Goal: Task Accomplishment & Management: Complete application form

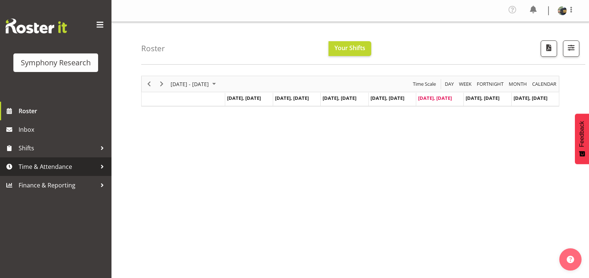
click at [86, 169] on span "Time & Attendance" at bounding box center [58, 166] width 78 height 11
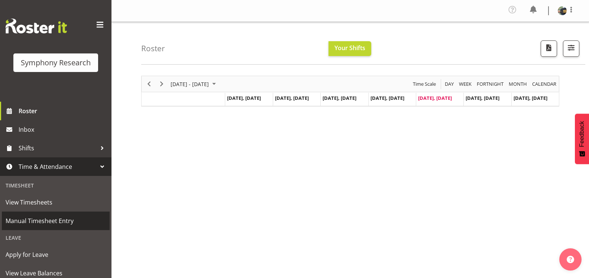
click at [64, 219] on span "Manual Timesheet Entry" at bounding box center [56, 220] width 100 height 11
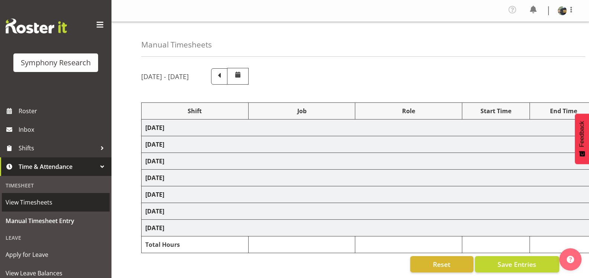
select select "81298"
select select "10587"
select select "47"
select select "81297"
select select "10587"
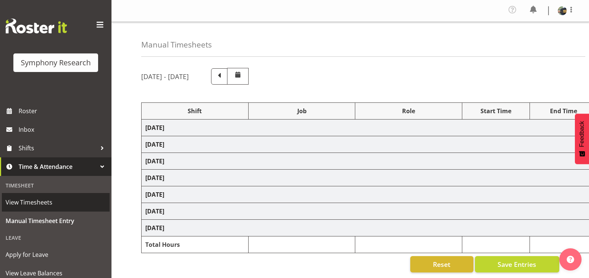
select select "47"
select select "81297"
select select "10587"
select select "47"
select select "81297"
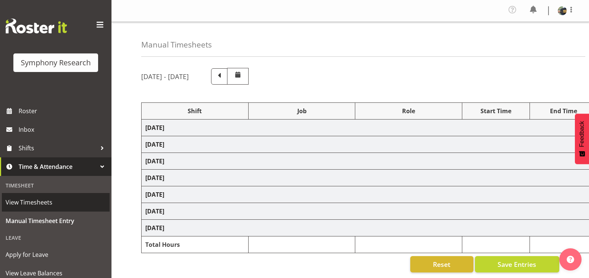
select select "10587"
select select "47"
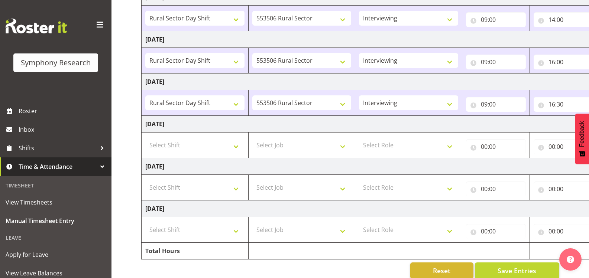
scroll to position [185, 0]
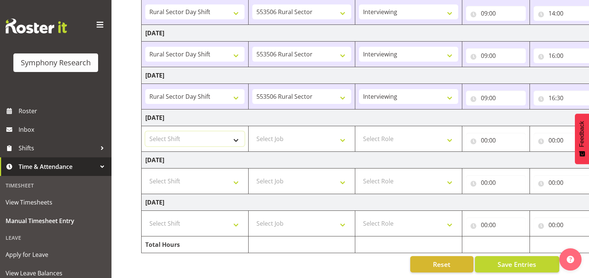
click at [236, 134] on select "Select Shift !!Weekend Residential (Roster IT Shift Label) *Business 9/10am ~ 4…" at bounding box center [194, 138] width 99 height 15
select select "81297"
click at [145, 131] on select "Select Shift !!Weekend Residential (Roster IT Shift Label) *Business 9/10am ~ 4…" at bounding box center [194, 138] width 99 height 15
click at [330, 132] on select "Select Job 550060 IF Admin 553492 World Poll Aus Wave 2 Main 2025 553493 World …" at bounding box center [301, 138] width 99 height 15
select select "10587"
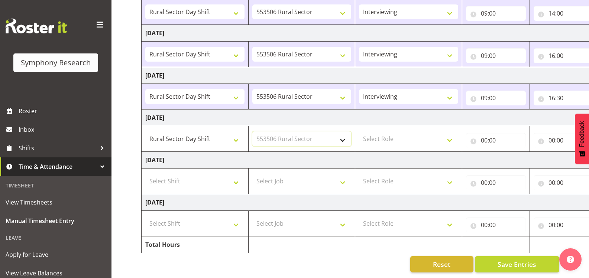
click at [252, 131] on select "Select Job 550060 IF Admin 553492 World Poll Aus Wave 2 Main 2025 553493 World …" at bounding box center [301, 138] width 99 height 15
click at [446, 133] on select "Select Role Briefing Interviewing" at bounding box center [408, 138] width 99 height 15
select select "47"
click at [359, 131] on select "Select Role Briefing Interviewing" at bounding box center [408, 138] width 99 height 15
click at [482, 134] on input "00:00" at bounding box center [496, 140] width 60 height 15
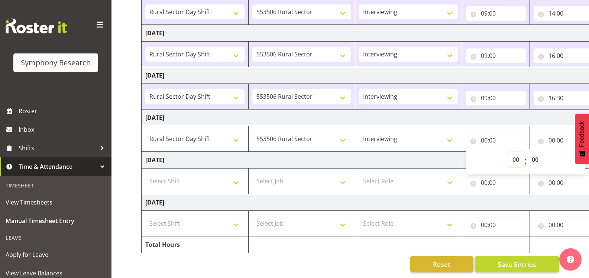
click at [515, 156] on select "00 01 02 03 04 05 06 07 08 09 10 11 12 13 14 15 16 17 18 19 20 21 22 23" at bounding box center [516, 159] width 17 height 15
select select "9"
click at [508, 152] on select "00 01 02 03 04 05 06 07 08 09 10 11 12 13 14 15 16 17 18 19 20 21 22 23" at bounding box center [516, 159] width 17 height 15
type input "09:00"
click at [553, 135] on input "00:00" at bounding box center [563, 140] width 60 height 15
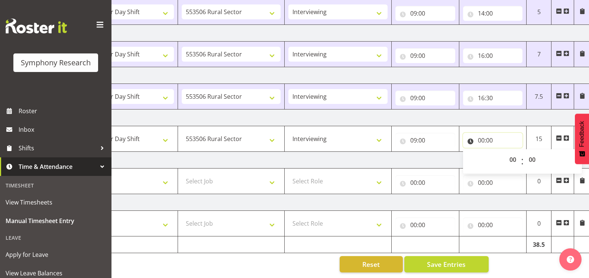
scroll to position [0, 72]
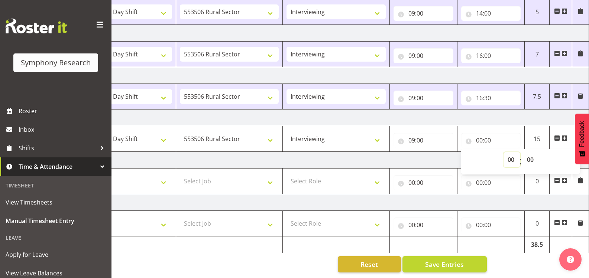
click at [511, 154] on select "00 01 02 03 04 05 06 07 08 09 10 11 12 13 14 15 16 17 18 19 20 21 22 23" at bounding box center [511, 159] width 17 height 15
select select "16"
click at [503, 152] on select "00 01 02 03 04 05 06 07 08 09 10 11 12 13 14 15 16 17 18 19 20 21 22 23" at bounding box center [511, 159] width 17 height 15
type input "16:00"
click at [504, 268] on div "[DATE] - [DATE] Shift Job Role Start Time End Time Total [DATE] !!Weekend Resid…" at bounding box center [292, 80] width 447 height 395
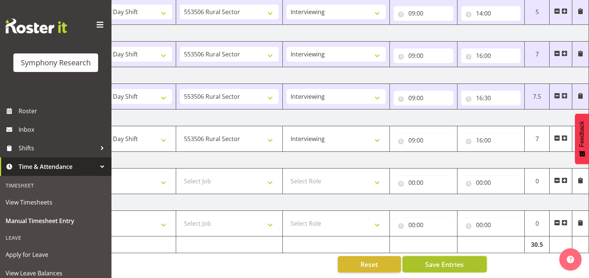
click at [469, 258] on button "Save Entries" at bounding box center [444, 264] width 84 height 16
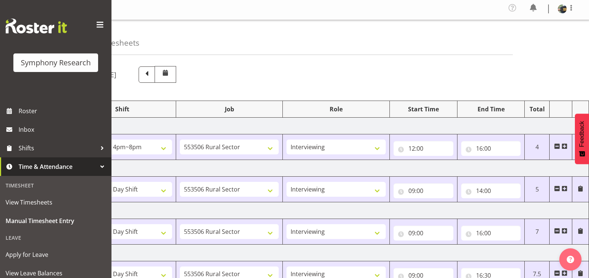
scroll to position [0, 0]
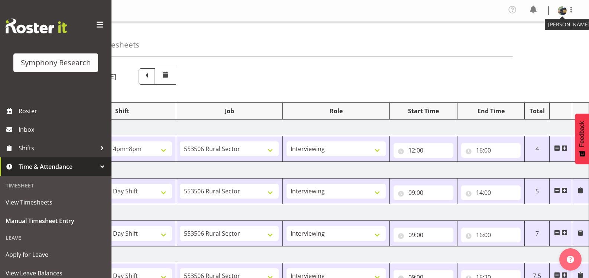
click at [561, 12] on img at bounding box center [561, 10] width 9 height 9
click at [538, 38] on link "Log Out" at bounding box center [539, 40] width 71 height 13
